Goal: Information Seeking & Learning: Find specific fact

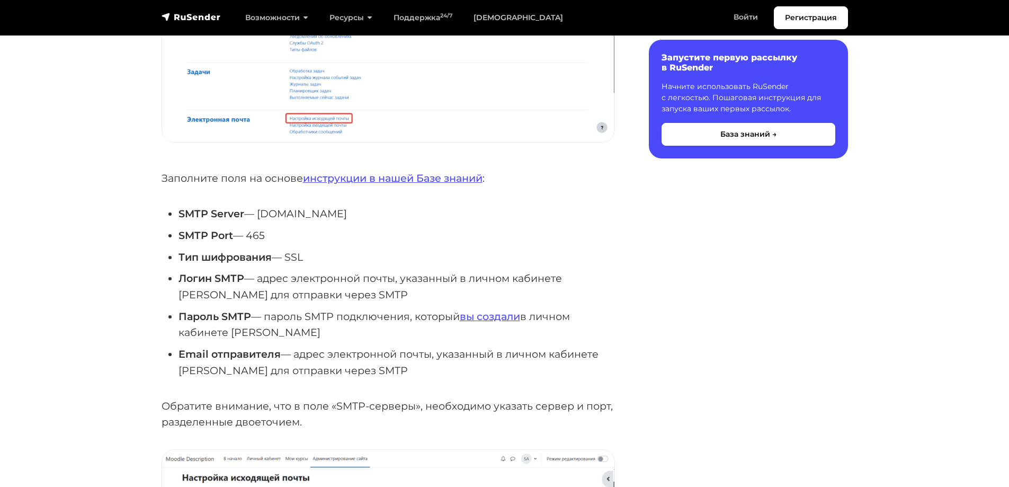
scroll to position [371, 0]
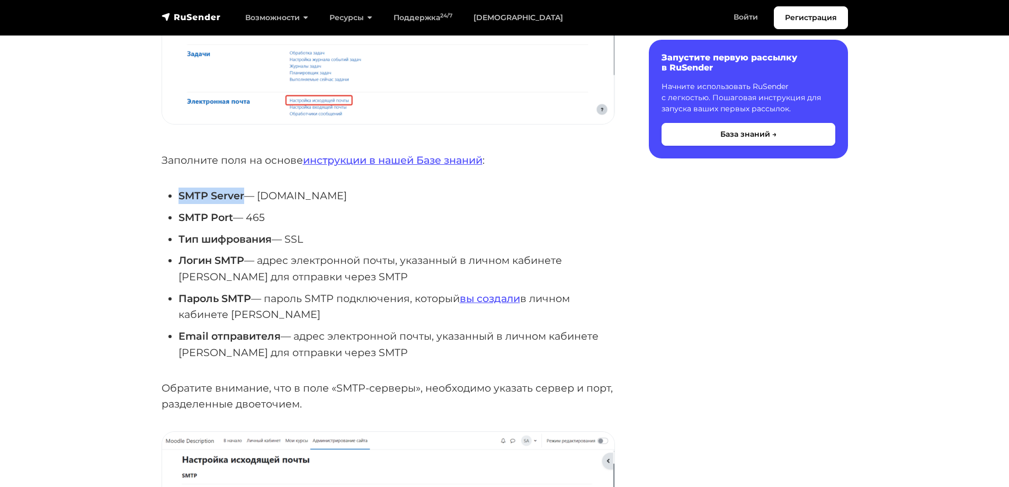
drag, startPoint x: 180, startPoint y: 192, endPoint x: 242, endPoint y: 192, distance: 62.0
click at [242, 192] on strong "SMTP Server" at bounding box center [211, 195] width 66 height 13
click at [235, 195] on strong "SMTP Server" at bounding box center [211, 195] width 66 height 13
click at [241, 196] on strong "SMTP Server" at bounding box center [211, 195] width 66 height 13
drag, startPoint x: 244, startPoint y: 195, endPoint x: 177, endPoint y: 192, distance: 67.3
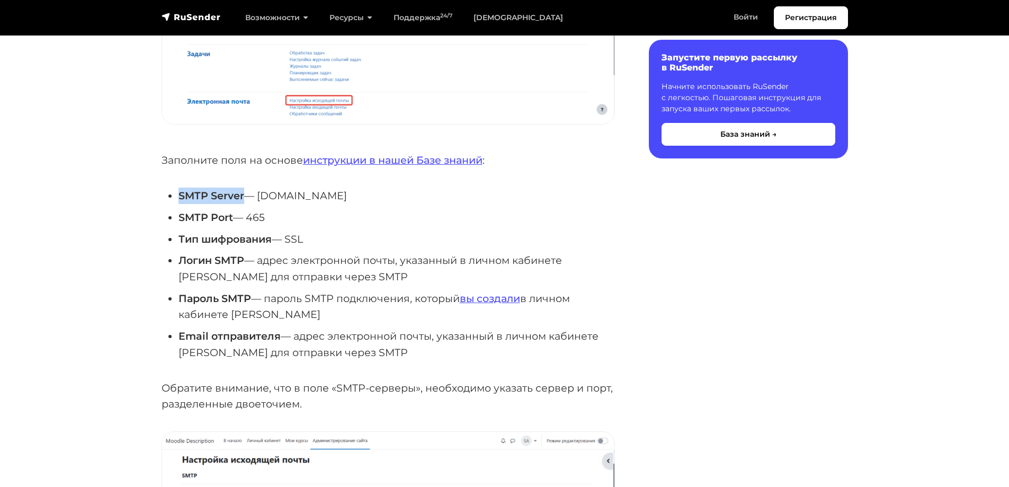
click at [177, 192] on ul "SMTP Server — [DOMAIN_NAME] [GEOGRAPHIC_DATA] — 465 Тип шифрования — SSL Логин …" at bounding box center [388, 273] width 453 height 173
click at [184, 193] on strong "SMTP Server" at bounding box center [211, 195] width 66 height 13
drag, startPoint x: 177, startPoint y: 194, endPoint x: 245, endPoint y: 194, distance: 67.8
click at [245, 194] on ul "SMTP Server — [DOMAIN_NAME] [GEOGRAPHIC_DATA] — 465 Тип шифрования — SSL Логин …" at bounding box center [388, 273] width 453 height 173
drag, startPoint x: 209, startPoint y: 191, endPoint x: 193, endPoint y: 198, distance: 16.6
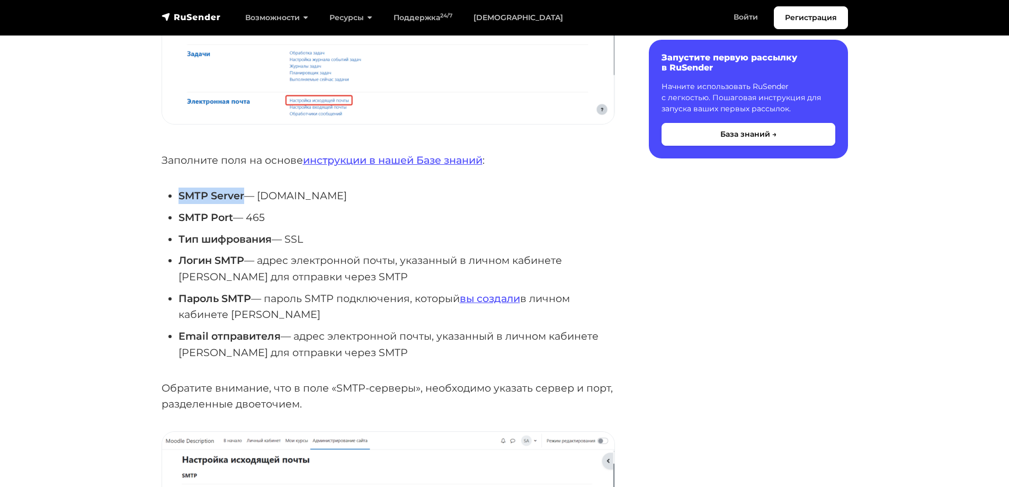
click at [201, 196] on strong "SMTP Server" at bounding box center [211, 195] width 66 height 13
drag, startPoint x: 177, startPoint y: 196, endPoint x: 249, endPoint y: 189, distance: 71.9
click at [245, 191] on ul "SMTP Server — [DOMAIN_NAME] [GEOGRAPHIC_DATA] — 465 Тип шифрования — SSL Логин …" at bounding box center [388, 273] width 453 height 173
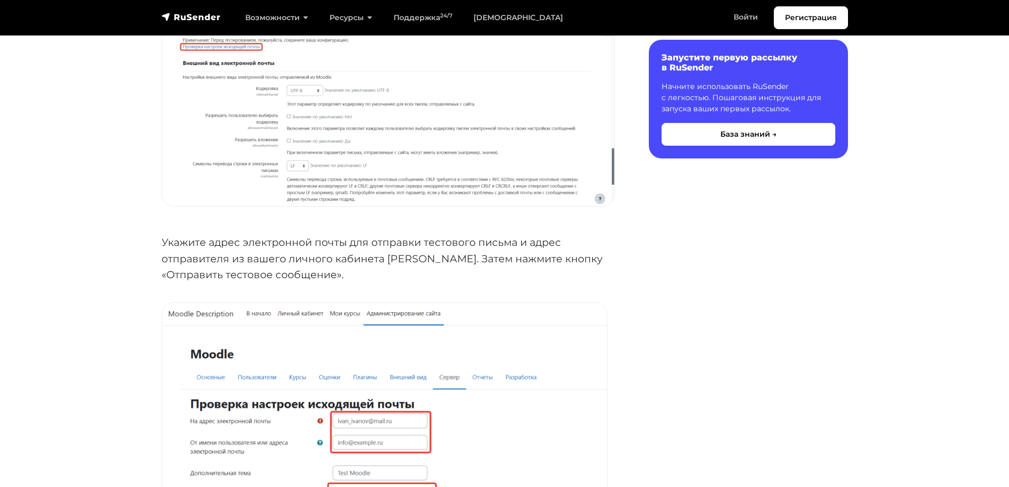
scroll to position [1430, 0]
